Goal: Task Accomplishment & Management: Use online tool/utility

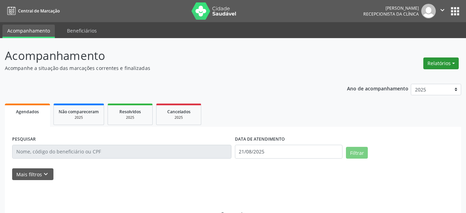
click at [442, 64] on button "Relatórios" at bounding box center [440, 64] width 35 height 12
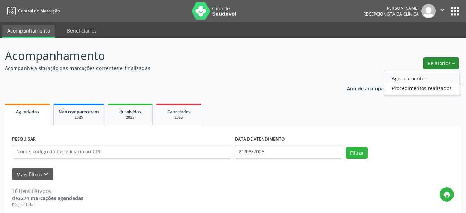
click at [423, 78] on link "Agendamentos" at bounding box center [421, 79] width 75 height 10
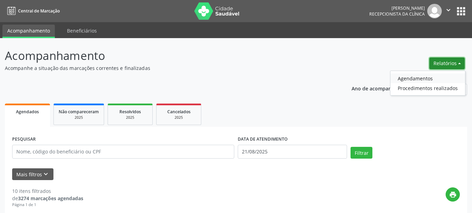
select select "7"
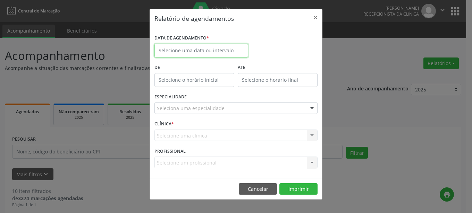
click at [209, 52] on input "text" at bounding box center [201, 51] width 94 height 14
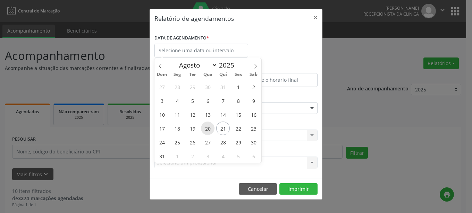
click at [203, 130] on span "20" at bounding box center [208, 129] width 14 height 14
type input "[DATE]"
click at [203, 130] on span "20" at bounding box center [208, 129] width 14 height 14
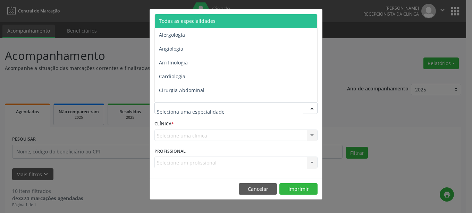
click at [310, 106] on div at bounding box center [312, 109] width 10 height 12
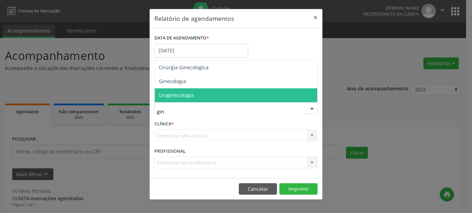
type input "gine"
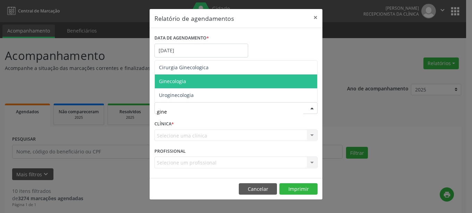
click at [223, 82] on span "Ginecologia" at bounding box center [236, 82] width 162 height 14
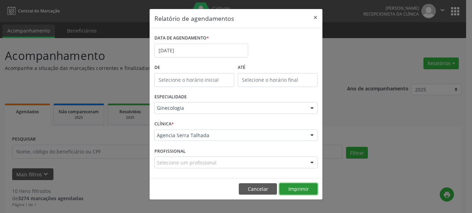
click at [298, 191] on button "Imprimir" at bounding box center [298, 189] width 38 height 12
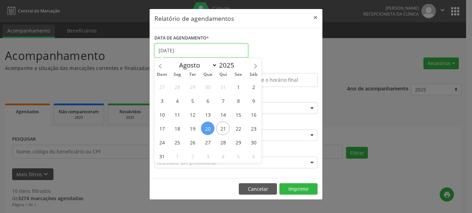
click at [229, 53] on input "[DATE]" at bounding box center [201, 51] width 94 height 14
click at [208, 145] on span "27" at bounding box center [208, 143] width 14 height 14
type input "[DATE]"
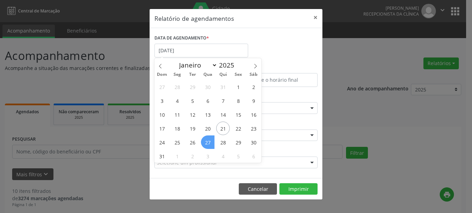
click at [208, 145] on span "27" at bounding box center [208, 143] width 14 height 14
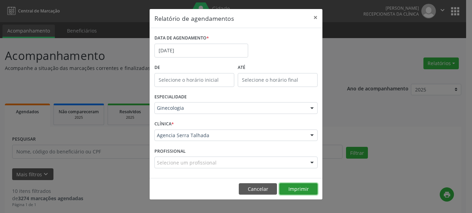
click at [304, 189] on button "Imprimir" at bounding box center [298, 189] width 38 height 12
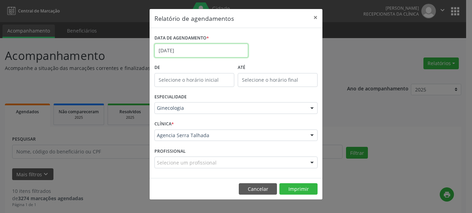
click at [219, 54] on input "[DATE]" at bounding box center [201, 51] width 94 height 14
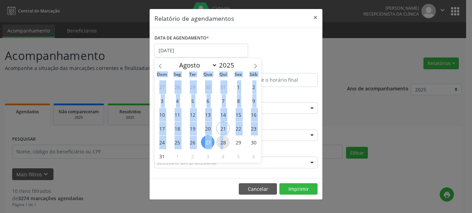
click at [224, 143] on span "28" at bounding box center [223, 143] width 14 height 14
type input "[DATE]"
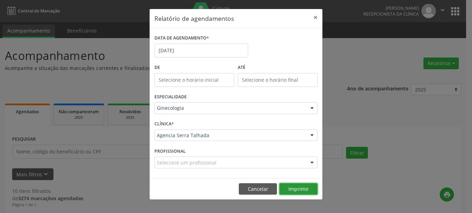
click at [289, 188] on button "Imprimir" at bounding box center [298, 189] width 38 height 12
click at [336, 45] on div "Relatório de agendamentos × DATA DE AGENDAMENTO * [DATE] De ATÉ ESPECIALIDADE G…" at bounding box center [236, 106] width 472 height 213
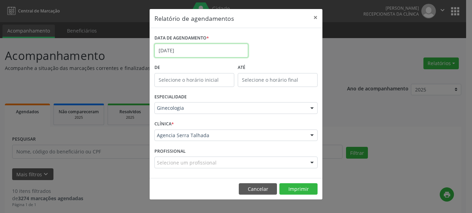
click at [218, 50] on input "[DATE]" at bounding box center [201, 51] width 94 height 14
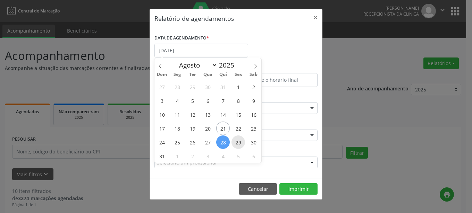
click at [236, 142] on span "29" at bounding box center [238, 143] width 14 height 14
type input "[DATE]"
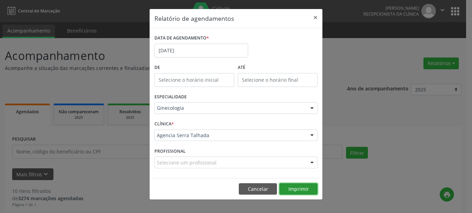
click at [299, 188] on button "Imprimir" at bounding box center [298, 189] width 38 height 12
